Goal: Information Seeking & Learning: Learn about a topic

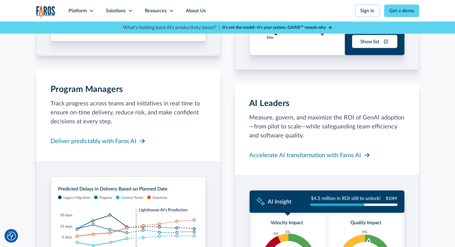
scroll to position [718, 0]
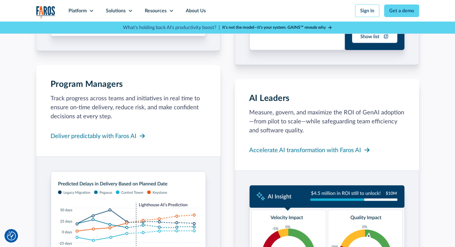
click at [93, 107] on p "Track progress across teams and initiatives in real time to ensure on-time deli…" at bounding box center [128, 107] width 155 height 27
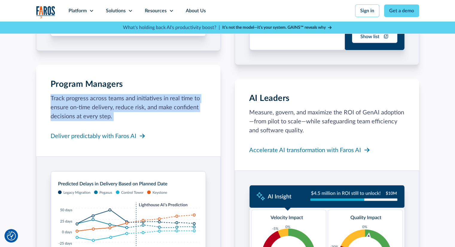
click at [93, 107] on p "Track progress across teams and initiatives in real time to ensure on-time deli…" at bounding box center [128, 107] width 155 height 27
click at [80, 113] on p "Track progress across teams and initiatives in real time to ensure on-time deli…" at bounding box center [128, 107] width 155 height 27
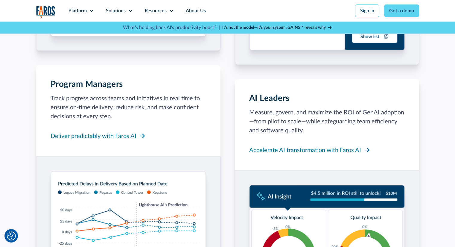
click at [70, 109] on p "Track progress across teams and initiatives in real time to ensure on-time deli…" at bounding box center [128, 107] width 155 height 27
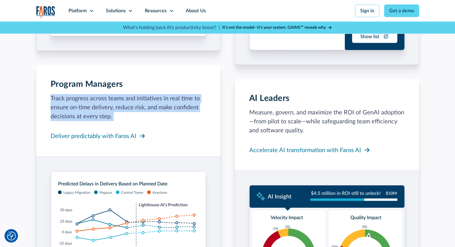
click at [70, 109] on p "Track progress across teams and initiatives in real time to ensure on-time deli…" at bounding box center [128, 107] width 155 height 27
click at [134, 113] on p "Track progress across teams and initiatives in real time to ensure on-time deli…" at bounding box center [128, 107] width 155 height 27
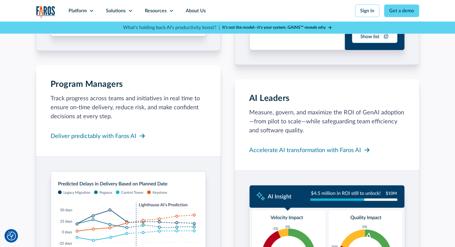
click at [160, 108] on p "Track progress across teams and initiatives in real time to ensure on-time deli…" at bounding box center [128, 107] width 155 height 27
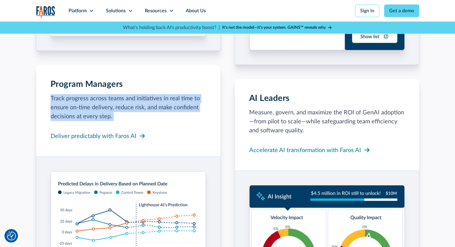
click at [160, 108] on p "Track progress across teams and initiatives in real time to ensure on-time deli…" at bounding box center [128, 107] width 155 height 27
click at [137, 121] on div "Program Managers Track progress across teams and initiatives in real time to en…" at bounding box center [128, 110] width 155 height 63
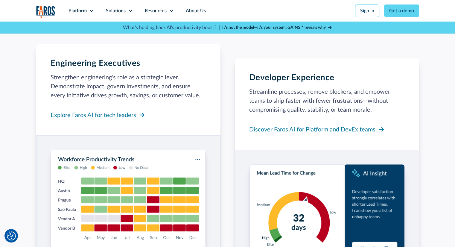
scroll to position [508, 0]
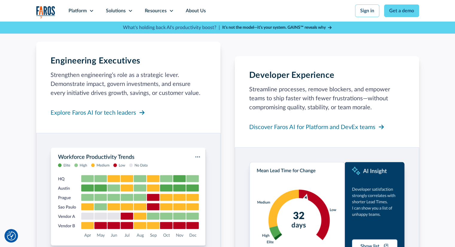
click at [158, 94] on p "Strengthen engineering’s role as a strategic lever. Demonstrate impact, govern …" at bounding box center [128, 84] width 155 height 27
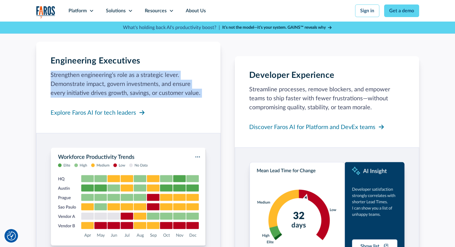
click at [158, 94] on p "Strengthen engineering’s role as a strategic lever. Demonstrate impact, govern …" at bounding box center [128, 84] width 155 height 27
click at [166, 96] on p "Strengthen engineering’s role as a strategic lever. Demonstrate impact, govern …" at bounding box center [128, 84] width 155 height 27
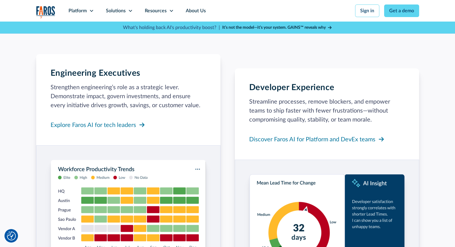
scroll to position [478, 0]
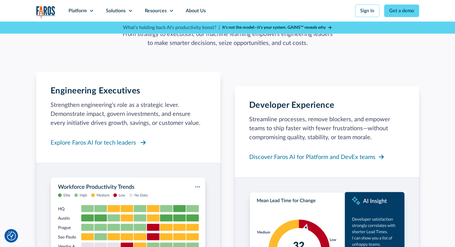
click at [115, 144] on div "Explore Faros AI for tech leaders" at bounding box center [94, 142] width 86 height 9
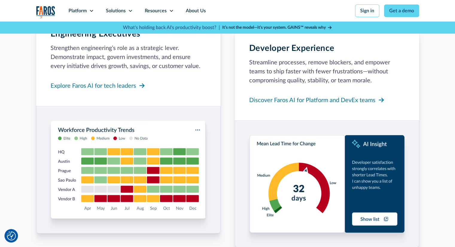
scroll to position [538, 0]
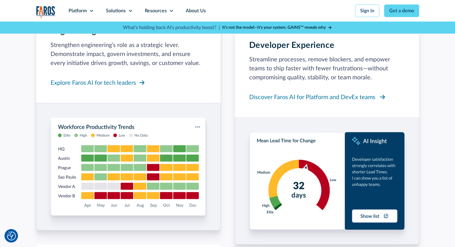
click at [366, 95] on div "Discover Faros AI for Platform and DevEx teams" at bounding box center [312, 97] width 126 height 9
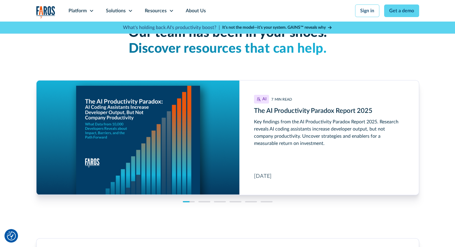
scroll to position [1465, 0]
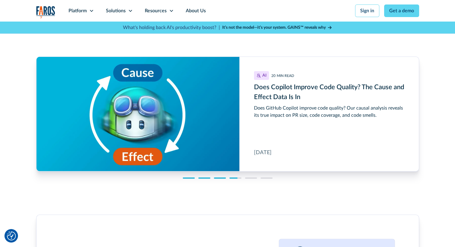
click at [311, 91] on h3 "Does Copilot Improve Code Quality? The Cause and Effect Data Is In" at bounding box center [329, 92] width 150 height 20
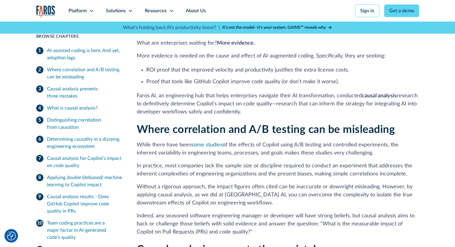
scroll to position [386, 0]
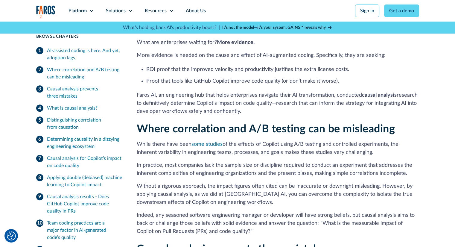
click at [393, 206] on p "Without a rigorous approach, the impact figures often cited can be inaccurate o…" at bounding box center [278, 194] width 282 height 24
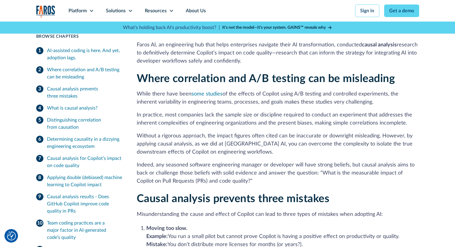
scroll to position [438, 0]
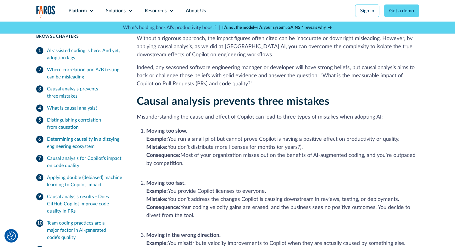
scroll to position [535, 0]
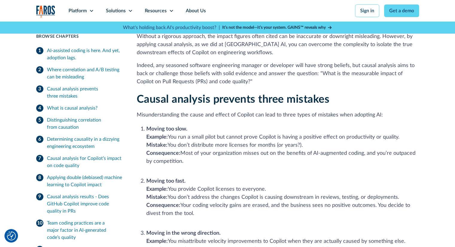
click at [385, 206] on li "Moving too fast. Example: You provide Copilot licenses to everyone. ‍ Mistake: …" at bounding box center [282, 201] width 273 height 48
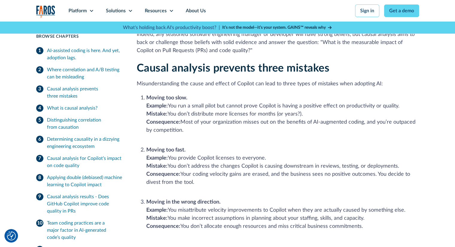
scroll to position [566, 0]
